Goal: Obtain resource: Download file/media

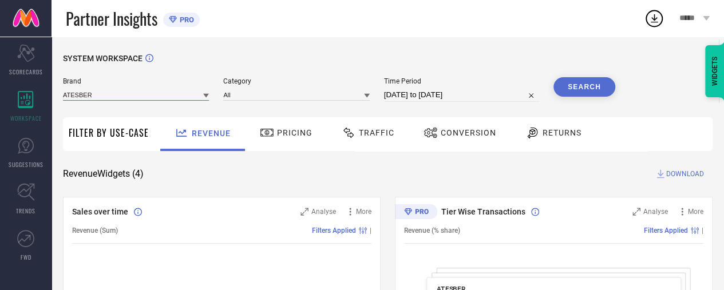
click at [120, 99] on input at bounding box center [136, 95] width 146 height 12
drag, startPoint x: 110, startPoint y: 97, endPoint x: 88, endPoint y: 91, distance: 22.5
click at [88, 91] on input at bounding box center [136, 95] width 146 height 12
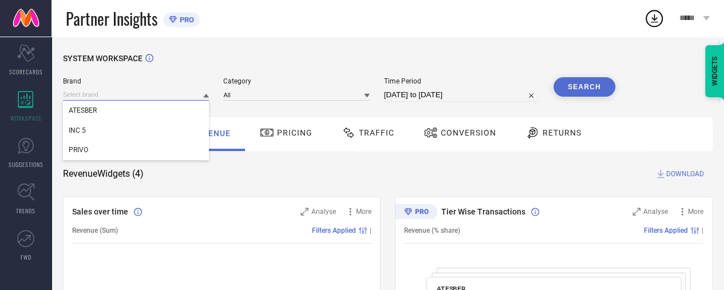
click at [88, 91] on input at bounding box center [136, 95] width 146 height 12
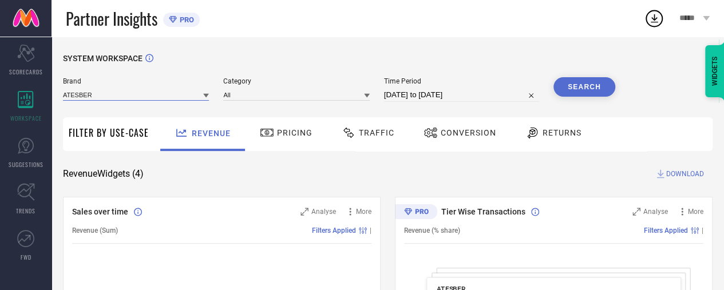
click at [92, 99] on input at bounding box center [136, 95] width 146 height 12
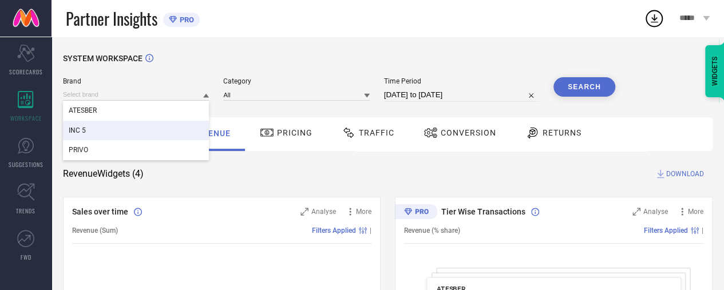
click at [97, 127] on div "INC 5" at bounding box center [136, 130] width 146 height 19
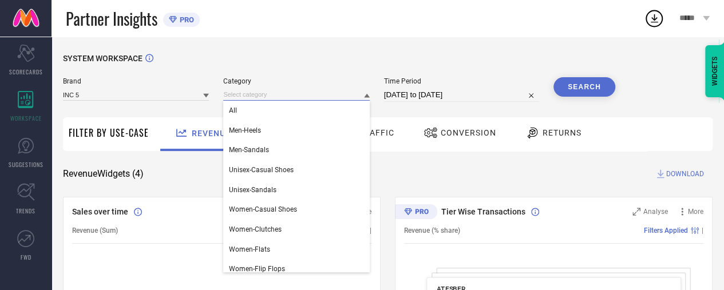
click at [305, 99] on input at bounding box center [296, 95] width 146 height 12
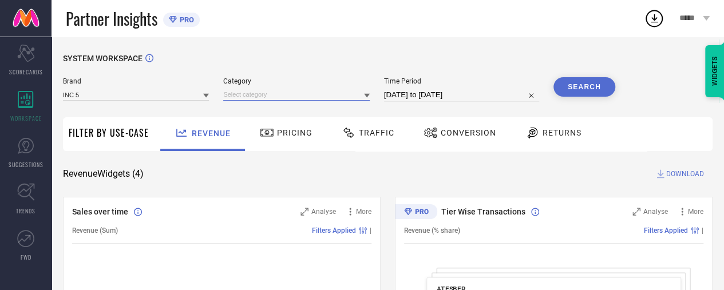
click at [290, 98] on input at bounding box center [296, 95] width 146 height 12
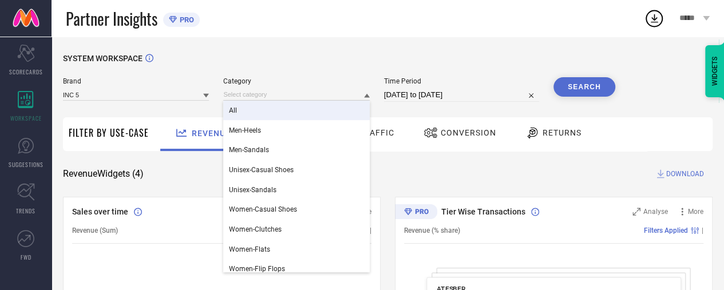
click at [284, 108] on div "All" at bounding box center [296, 110] width 146 height 19
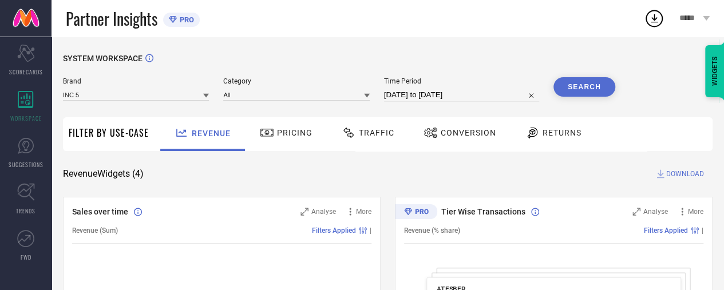
click at [463, 103] on div "Brand INC 5 Category All Time Period [DATE] to [DATE] Search" at bounding box center [339, 94] width 553 height 34
select select "7"
select select "2025"
select select "8"
select select "2025"
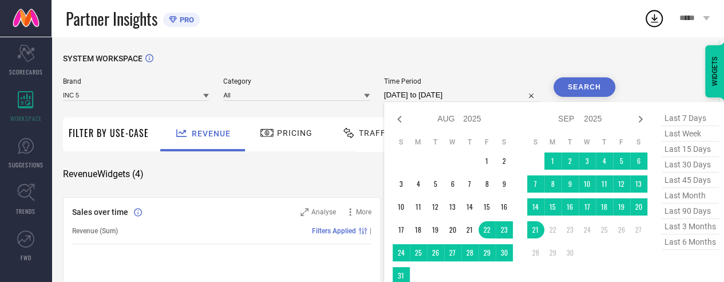
click at [458, 98] on input "[DATE] to [DATE]" at bounding box center [461, 95] width 155 height 14
click at [396, 117] on icon at bounding box center [400, 119] width 14 height 14
select select "6"
select select "2025"
select select "7"
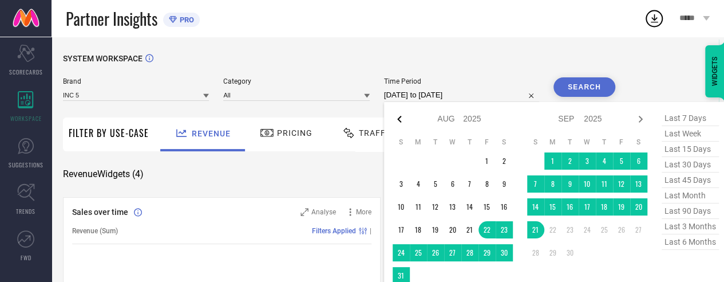
select select "2025"
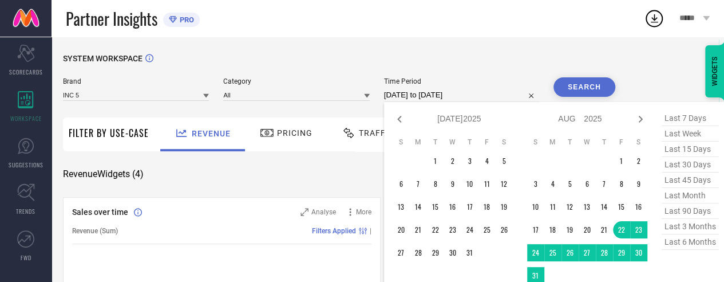
click at [396, 117] on icon at bounding box center [400, 119] width 14 height 14
select select "5"
select select "2025"
select select "6"
select select "2025"
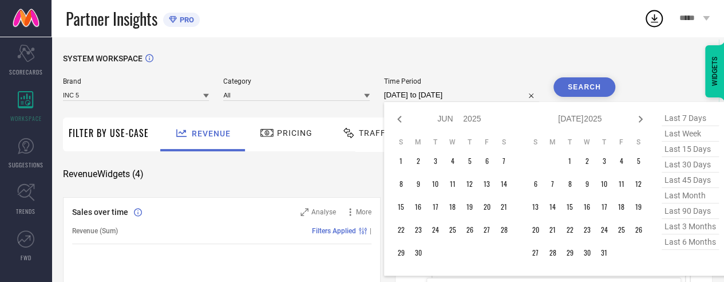
click at [396, 117] on icon at bounding box center [400, 119] width 14 height 14
select select "4"
select select "2025"
select select "5"
select select "2025"
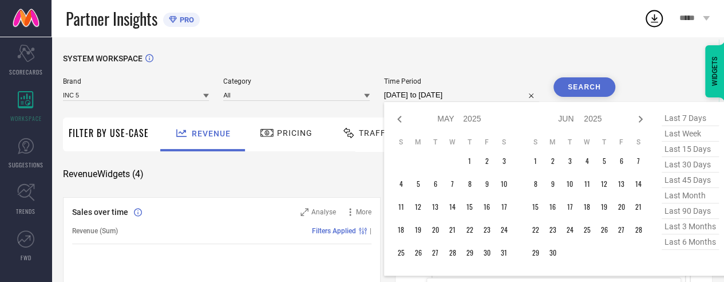
click at [396, 117] on icon at bounding box center [400, 119] width 14 height 14
select select "3"
select select "2025"
select select "4"
select select "2025"
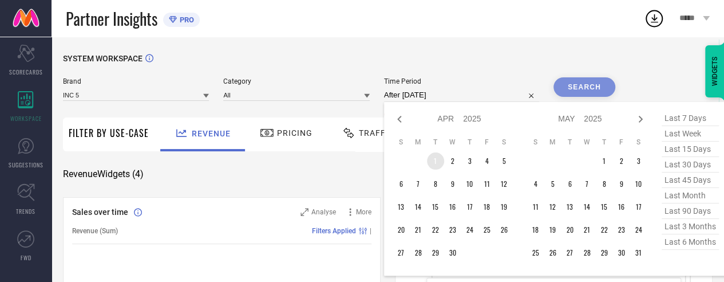
click at [435, 161] on td "1" at bounding box center [435, 160] width 17 height 17
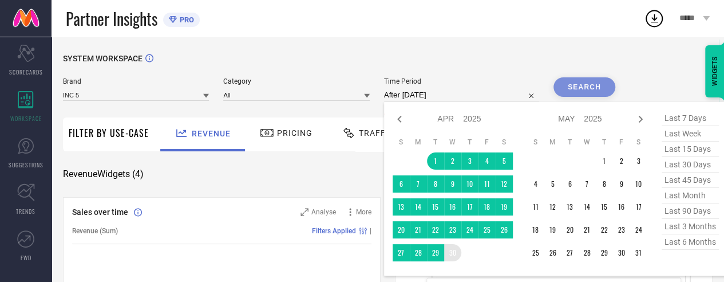
type input "[DATE] to [DATE]"
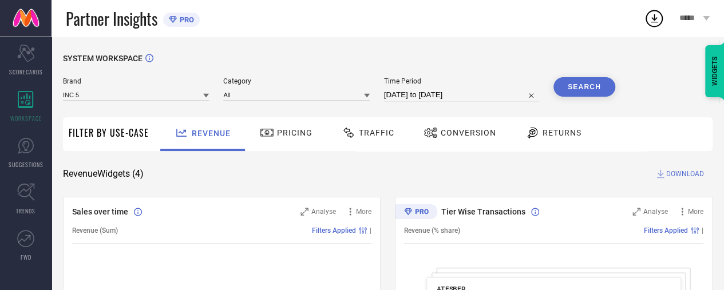
click at [578, 88] on button "Search" at bounding box center [585, 86] width 62 height 19
click at [356, 129] on div at bounding box center [350, 133] width 17 height 14
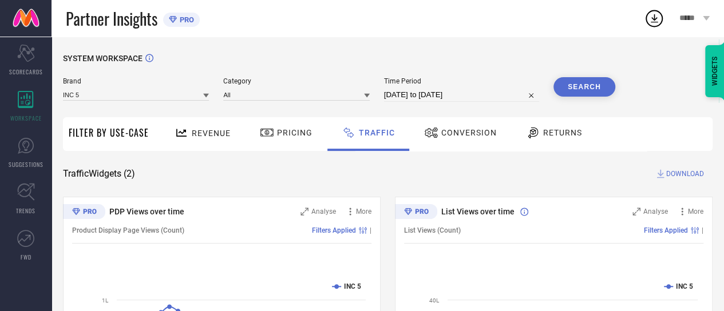
click at [401, 93] on input "[DATE] to [DATE]" at bounding box center [461, 95] width 155 height 14
select select "3"
select select "2025"
select select "4"
select select "2025"
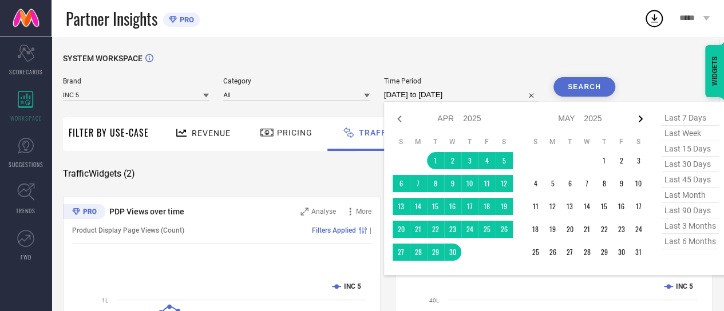
click at [639, 118] on icon at bounding box center [641, 119] width 14 height 14
select select "4"
select select "2025"
select select "5"
select select "2025"
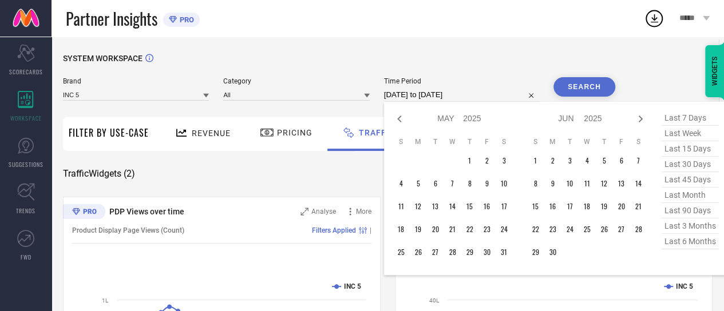
click at [639, 118] on icon at bounding box center [641, 119] width 14 height 14
select select "5"
select select "2025"
select select "6"
select select "2025"
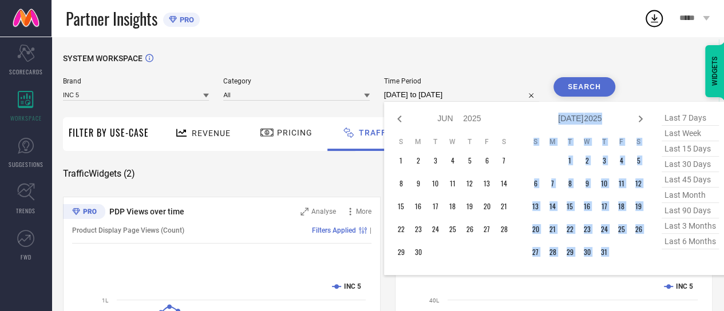
click at [639, 118] on icon at bounding box center [641, 119] width 14 height 14
select select "6"
select select "2025"
select select "7"
select select "2025"
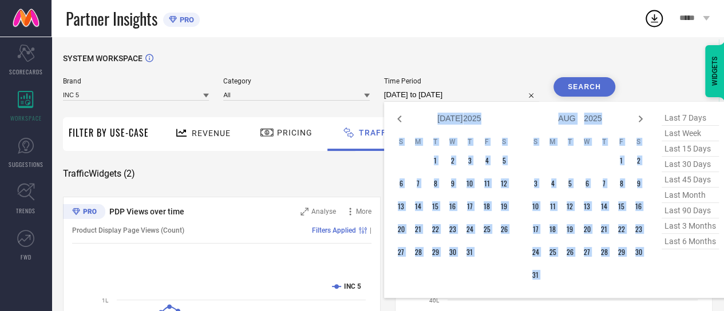
click at [639, 118] on icon at bounding box center [641, 119] width 14 height 14
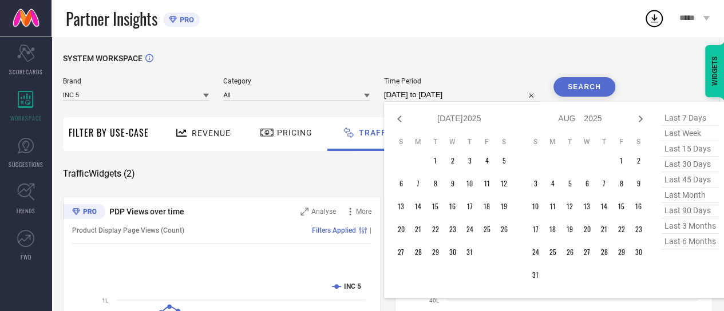
select select "7"
select select "2025"
select select "8"
select select "2025"
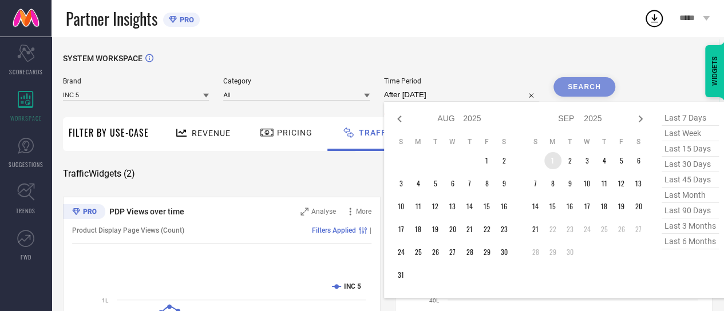
click at [560, 157] on td "1" at bounding box center [553, 160] width 17 height 17
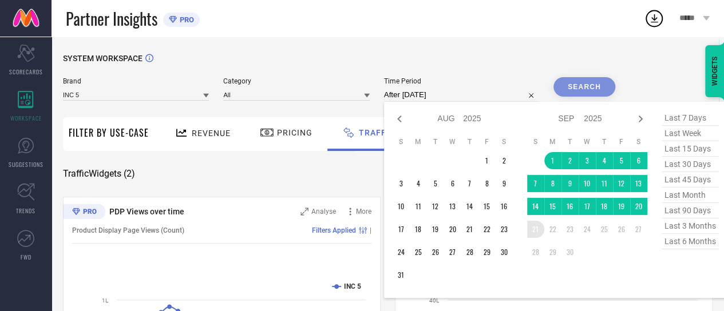
type input "[DATE] to [DATE]"
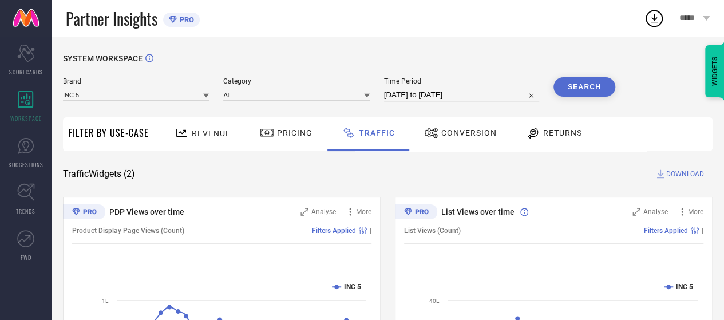
click at [579, 81] on button "Search" at bounding box center [585, 86] width 62 height 19
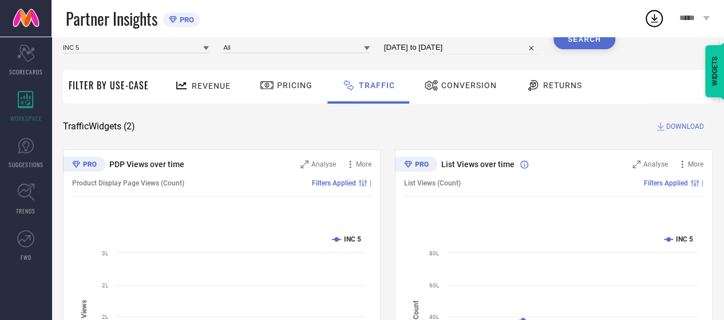
scroll to position [49, 0]
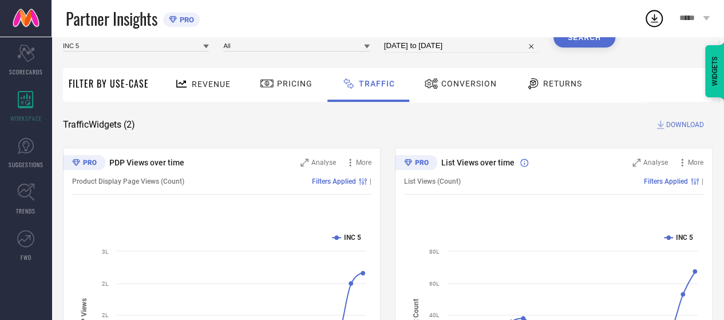
click at [675, 121] on span "DOWNLOAD" at bounding box center [686, 124] width 38 height 11
click at [657, 9] on icon at bounding box center [654, 18] width 21 height 21
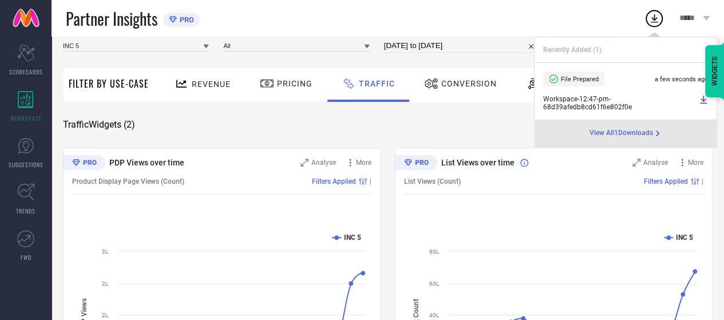
click at [445, 88] on span "Conversion" at bounding box center [469, 83] width 56 height 9
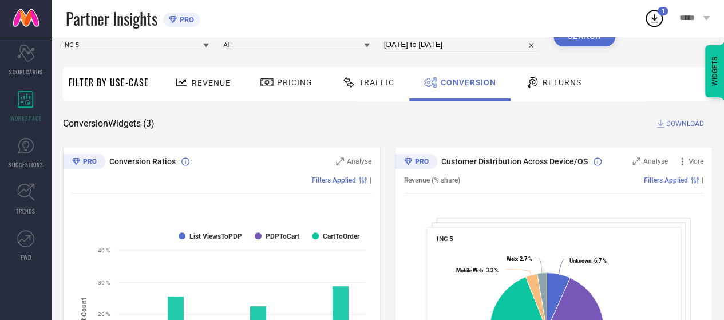
scroll to position [0, 0]
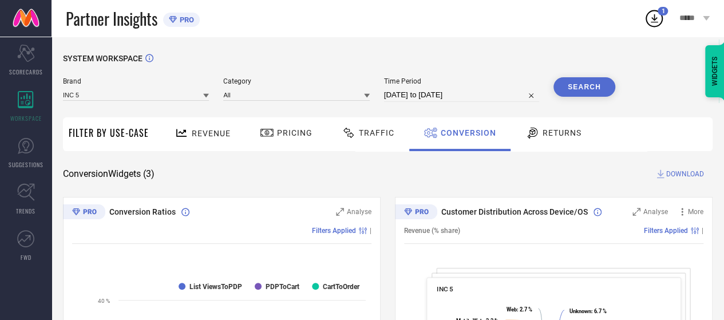
select select "8"
select select "2025"
select select "9"
select select "2025"
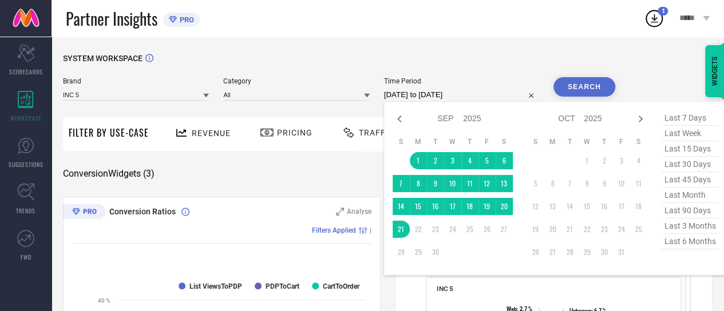
click at [428, 97] on input "[DATE] to [DATE]" at bounding box center [461, 95] width 155 height 14
click at [403, 121] on icon at bounding box center [400, 119] width 14 height 14
select select "7"
select select "2025"
select select "8"
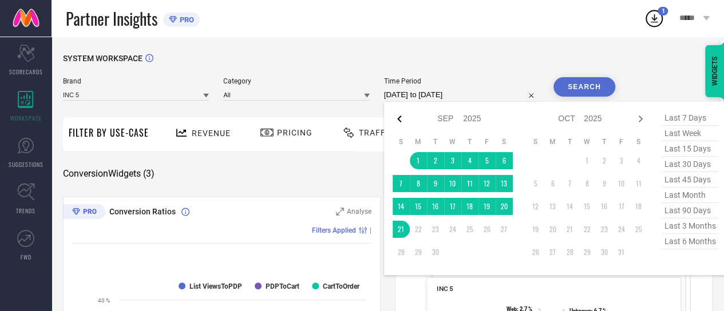
select select "2025"
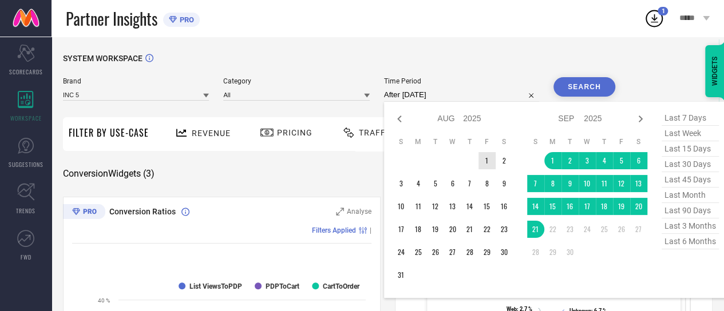
click at [491, 164] on td "1" at bounding box center [487, 160] width 17 height 17
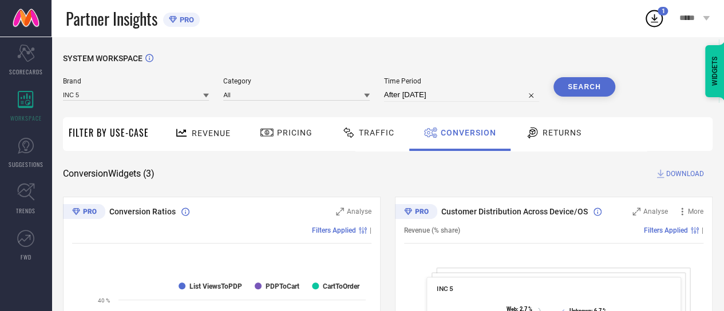
type input "[DATE] to [DATE]"
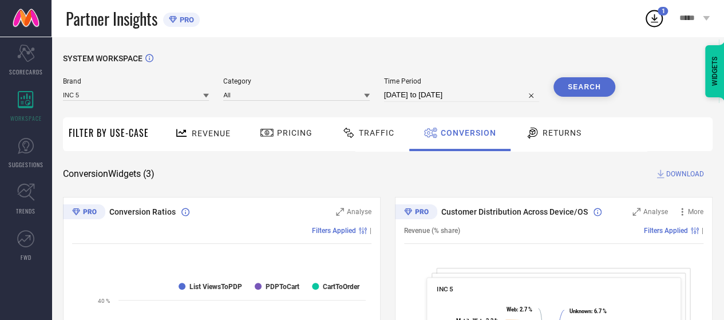
click at [596, 82] on button "Search" at bounding box center [585, 86] width 62 height 19
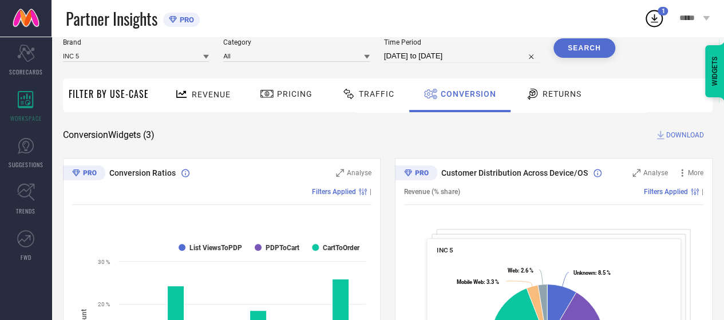
scroll to position [53, 0]
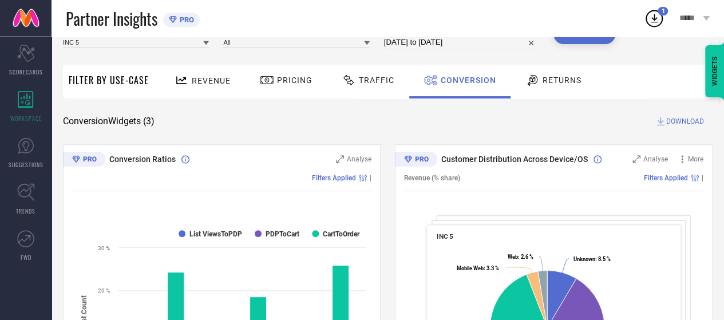
click at [357, 86] on div "Traffic" at bounding box center [368, 79] width 58 height 19
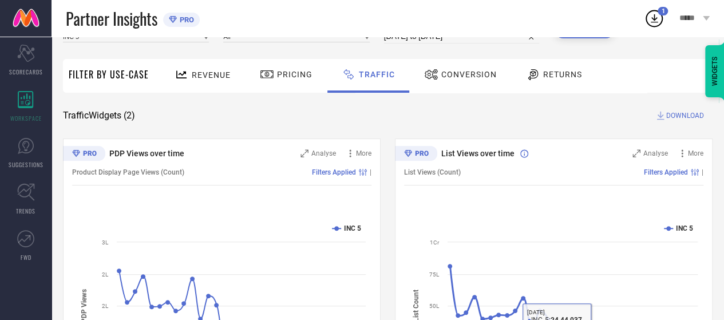
scroll to position [58, 0]
click at [690, 115] on span "DOWNLOAD" at bounding box center [686, 116] width 38 height 11
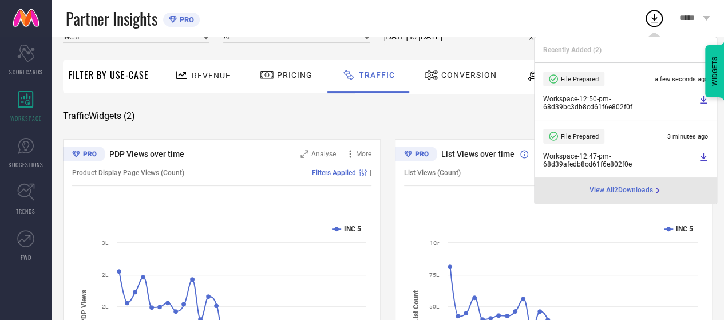
click at [458, 82] on div "Conversion" at bounding box center [460, 74] width 78 height 19
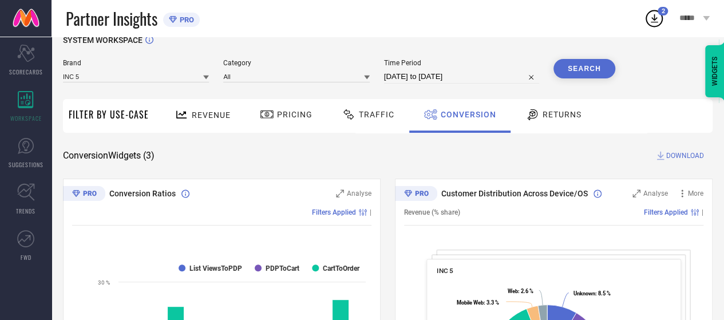
scroll to position [0, 0]
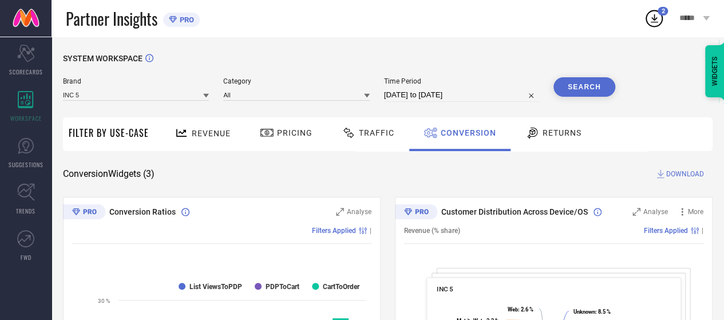
click at [443, 93] on input "[DATE] to [DATE]" at bounding box center [461, 95] width 155 height 14
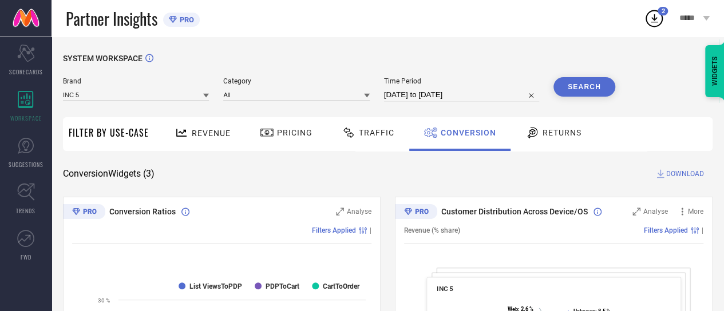
select select "7"
select select "2025"
select select "8"
select select "2025"
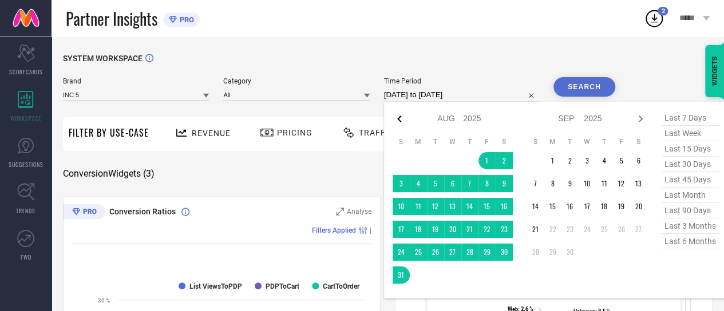
click at [401, 119] on icon at bounding box center [400, 119] width 14 height 14
select select "6"
select select "2025"
select select "7"
select select "2025"
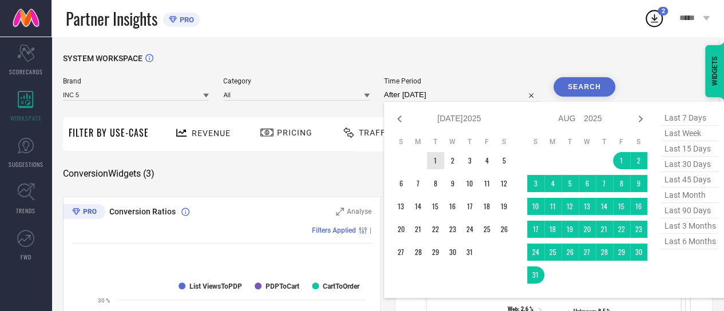
click at [436, 156] on td "1" at bounding box center [435, 160] width 17 height 17
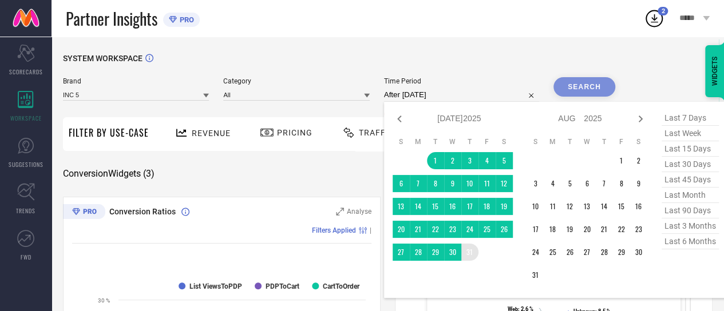
type input "[DATE] to [DATE]"
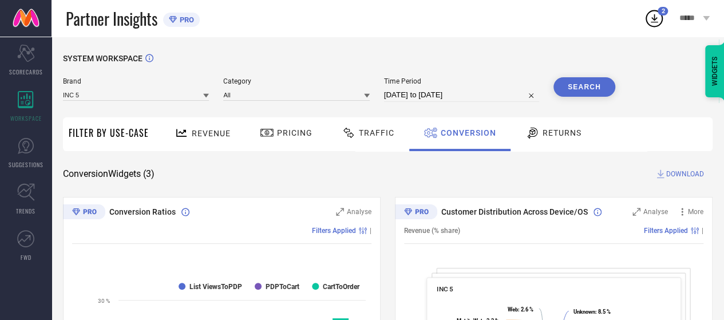
click at [581, 81] on button "Search" at bounding box center [585, 86] width 62 height 19
click at [376, 132] on span "Traffic" at bounding box center [377, 132] width 36 height 9
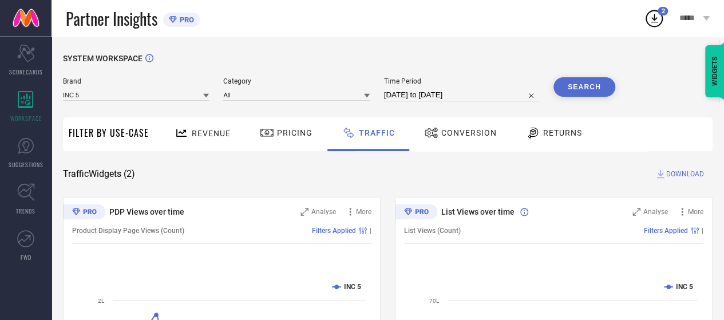
click at [677, 176] on span "DOWNLOAD" at bounding box center [686, 173] width 38 height 11
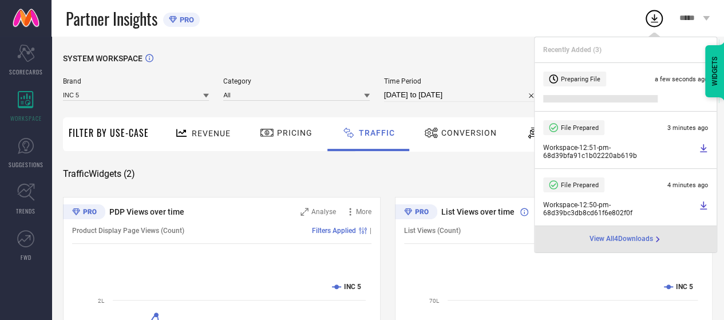
click at [508, 33] on div "Partner Insights PRO" at bounding box center [355, 18] width 578 height 37
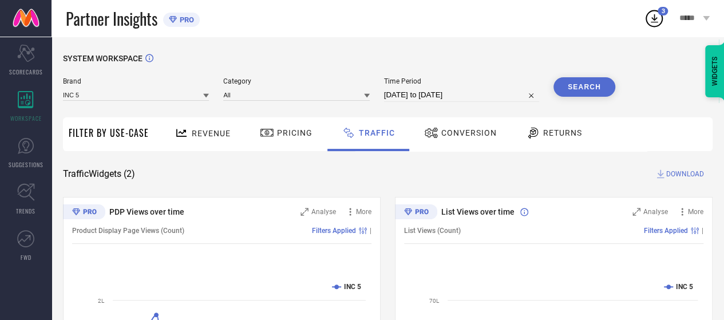
click at [657, 16] on icon at bounding box center [654, 18] width 21 height 21
click at [660, 17] on icon at bounding box center [654, 18] width 21 height 21
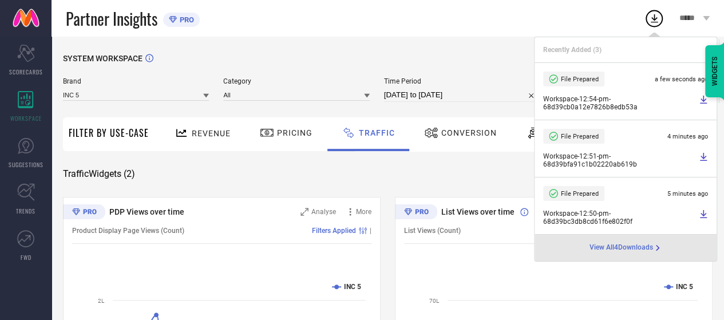
click at [459, 18] on div "Partner Insights PRO" at bounding box center [355, 18] width 578 height 37
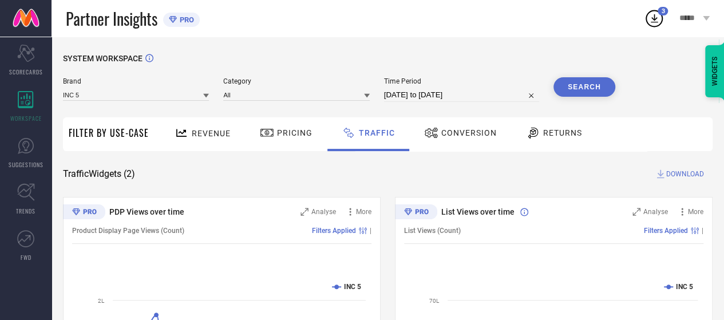
click at [656, 20] on icon at bounding box center [654, 18] width 21 height 21
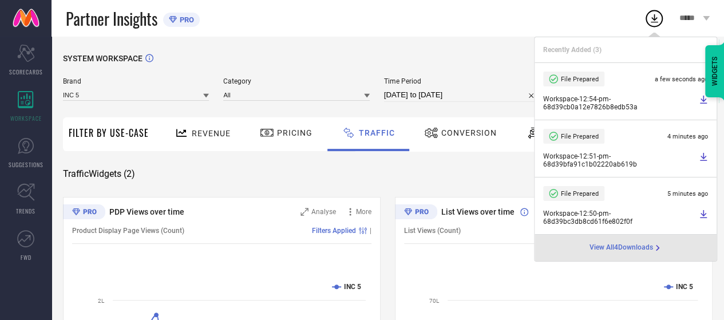
click at [638, 99] on span "Workspace - 12:54-pm - 68d39cb0a12e7826b8edb53a" at bounding box center [619, 103] width 153 height 16
click at [705, 101] on icon at bounding box center [703, 99] width 9 height 9
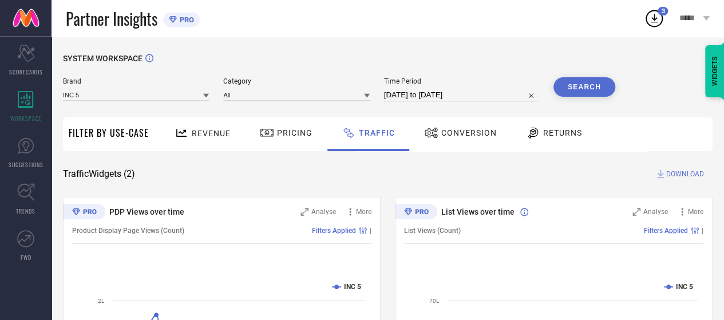
click at [472, 58] on div "SYSTEM WORKSPACE" at bounding box center [388, 65] width 650 height 23
click at [468, 140] on div "Conversion" at bounding box center [460, 132] width 78 height 19
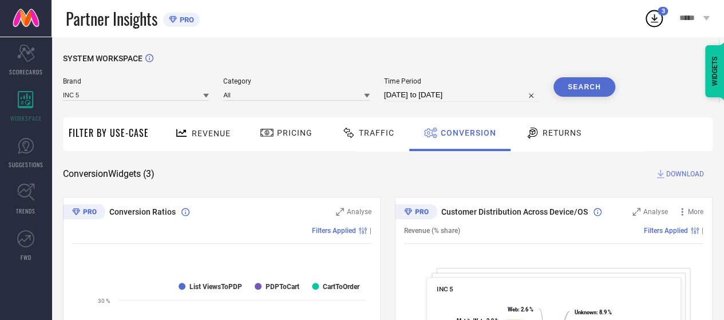
click at [494, 97] on input "[DATE] to [DATE]" at bounding box center [461, 95] width 155 height 14
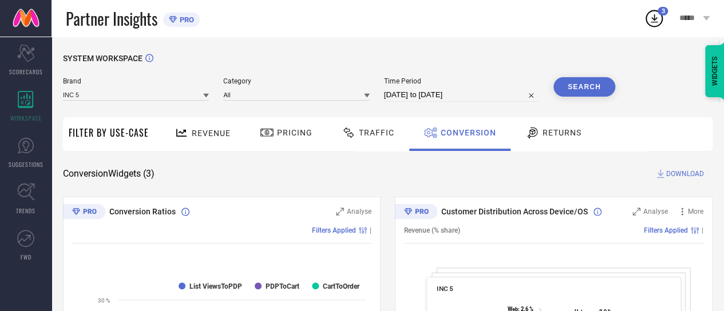
select select "6"
select select "2025"
select select "7"
select select "2025"
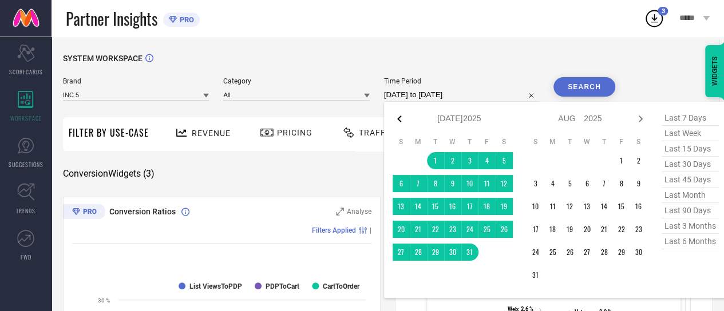
click at [400, 120] on icon at bounding box center [400, 119] width 14 height 14
select select "5"
select select "2025"
select select "6"
select select "2025"
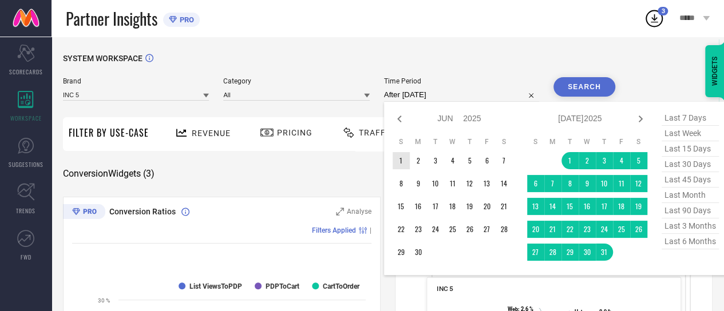
click at [404, 169] on td "1" at bounding box center [401, 160] width 17 height 17
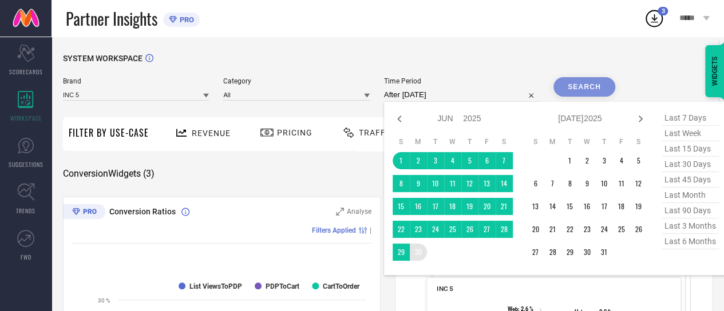
click at [415, 263] on table "S M T W T F S 1 2 3 4 5 6 7 8 9 10 11 12 13 14 15 16 17 18 19 20 21 22 23 24 25…" at bounding box center [453, 199] width 120 height 135
type input "[DATE] to [DATE]"
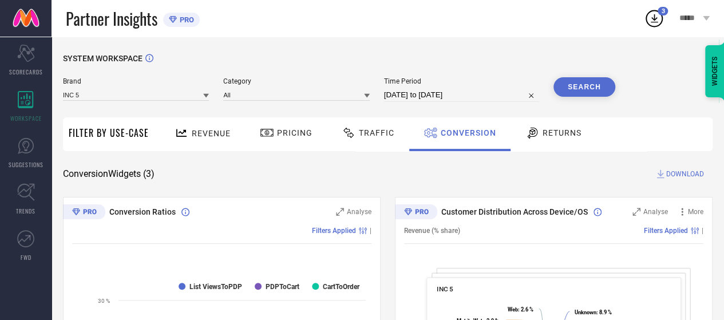
click at [596, 92] on button "Search" at bounding box center [585, 86] width 62 height 19
click at [372, 139] on div "Traffic" at bounding box center [368, 132] width 58 height 19
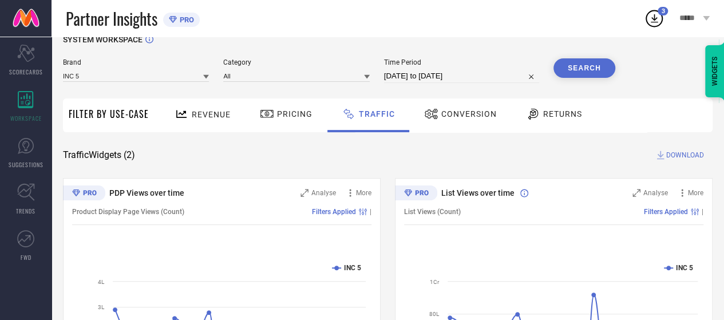
scroll to position [5, 0]
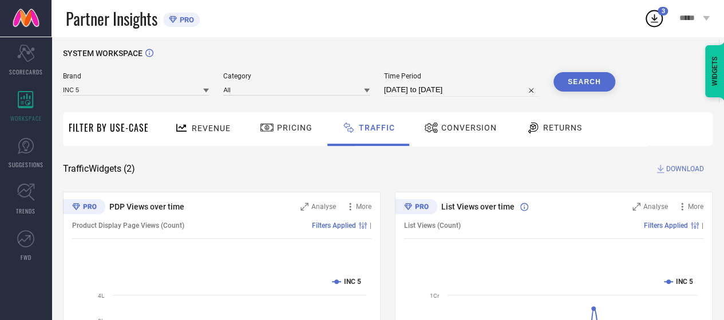
click at [677, 172] on span "DOWNLOAD" at bounding box center [686, 168] width 38 height 11
click at [653, 19] on icon at bounding box center [654, 18] width 7 height 9
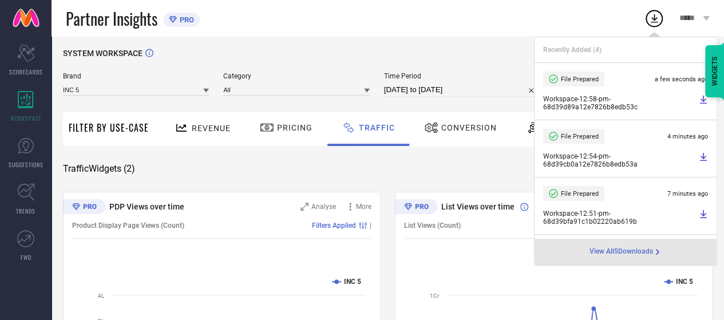
click at [700, 101] on icon at bounding box center [703, 100] width 7 height 8
click at [453, 133] on div "Conversion" at bounding box center [460, 127] width 78 height 19
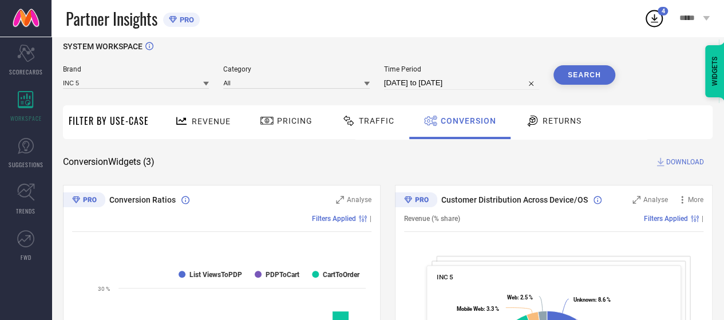
scroll to position [0, 0]
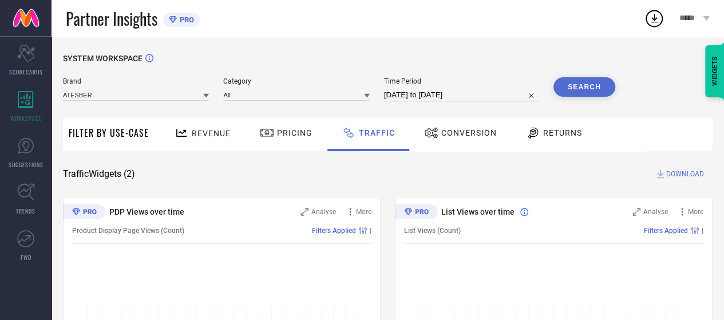
click at [463, 126] on div "Conversion" at bounding box center [460, 132] width 78 height 19
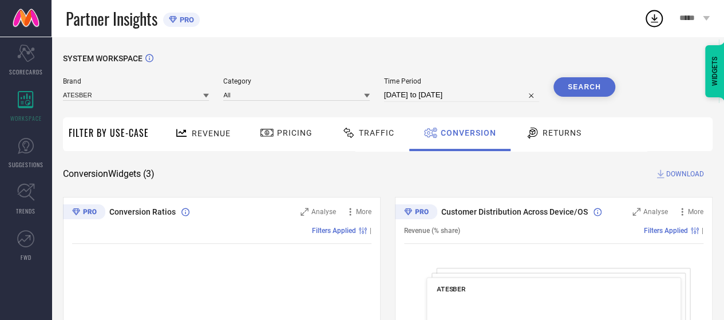
select select "7"
select select "2025"
select select "8"
select select "2025"
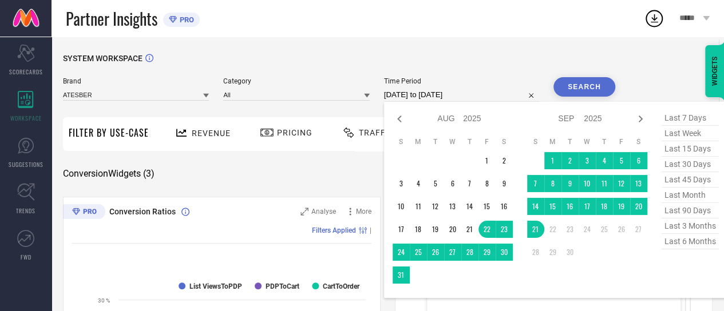
click at [457, 94] on input "[DATE] to [DATE]" at bounding box center [461, 95] width 155 height 14
click at [400, 123] on icon at bounding box center [400, 119] width 14 height 14
select select "6"
select select "2025"
select select "7"
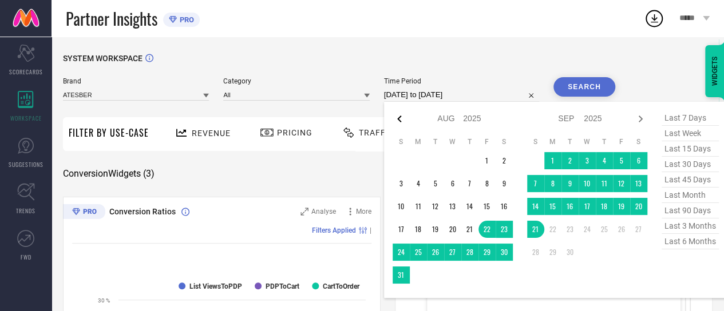
select select "2025"
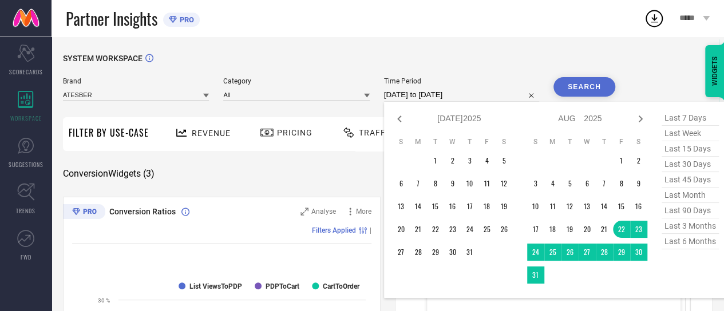
click at [400, 123] on icon at bounding box center [400, 119] width 14 height 14
select select "5"
select select "2025"
select select "6"
select select "2025"
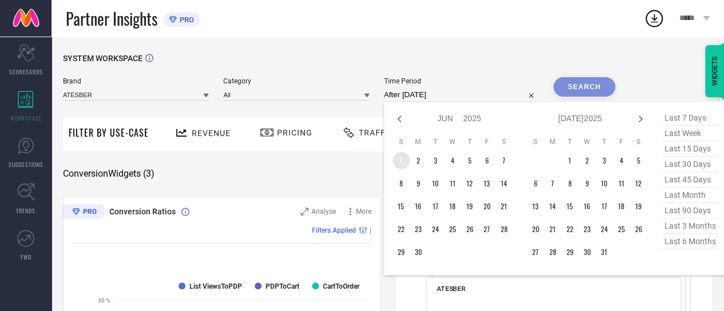
click at [404, 161] on td "1" at bounding box center [401, 160] width 17 height 17
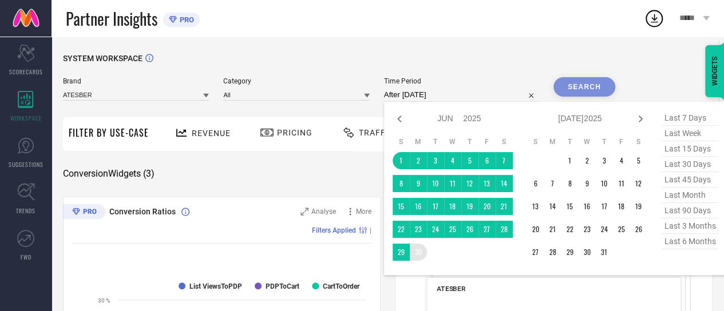
type input "[DATE] to [DATE]"
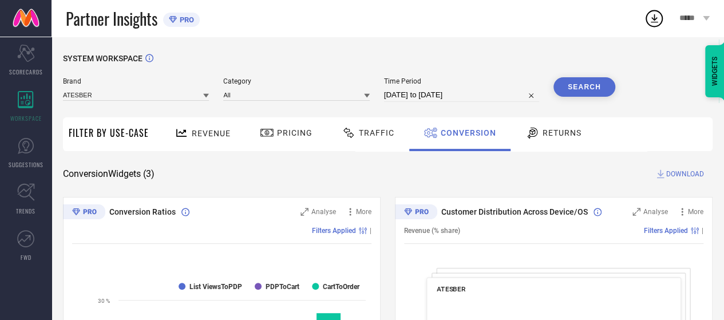
click at [593, 81] on button "Search" at bounding box center [585, 86] width 62 height 19
click at [147, 102] on div "Brand ATESBER" at bounding box center [136, 89] width 146 height 25
click at [143, 97] on input at bounding box center [136, 95] width 146 height 12
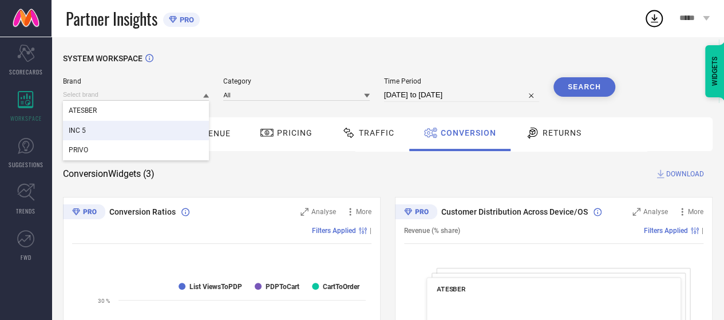
click at [119, 134] on div "INC 5" at bounding box center [136, 130] width 146 height 19
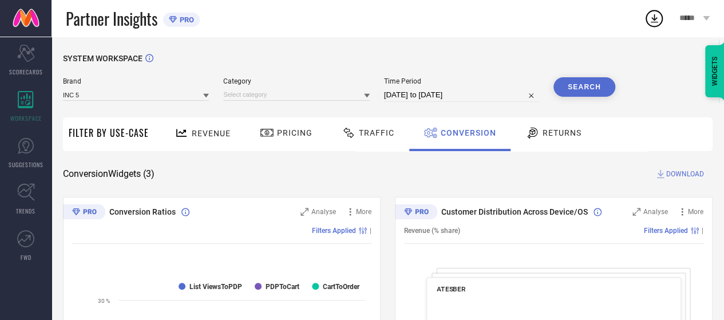
click at [599, 82] on button "Search" at bounding box center [585, 86] width 62 height 19
click at [313, 98] on input at bounding box center [296, 95] width 146 height 12
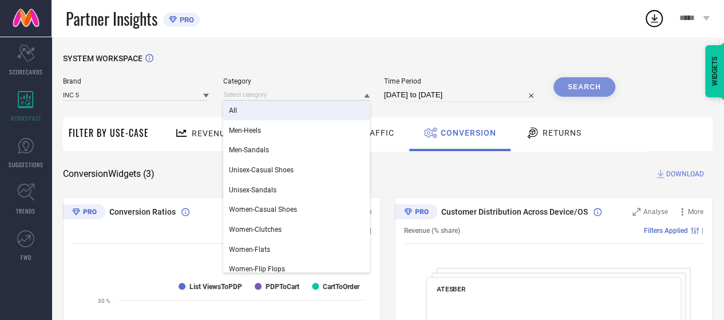
click at [284, 115] on div "All" at bounding box center [296, 110] width 146 height 19
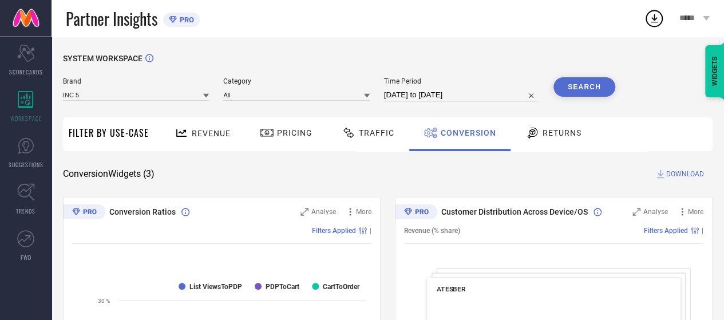
click at [593, 83] on button "Search" at bounding box center [585, 86] width 62 height 19
